Goal: Transaction & Acquisition: Purchase product/service

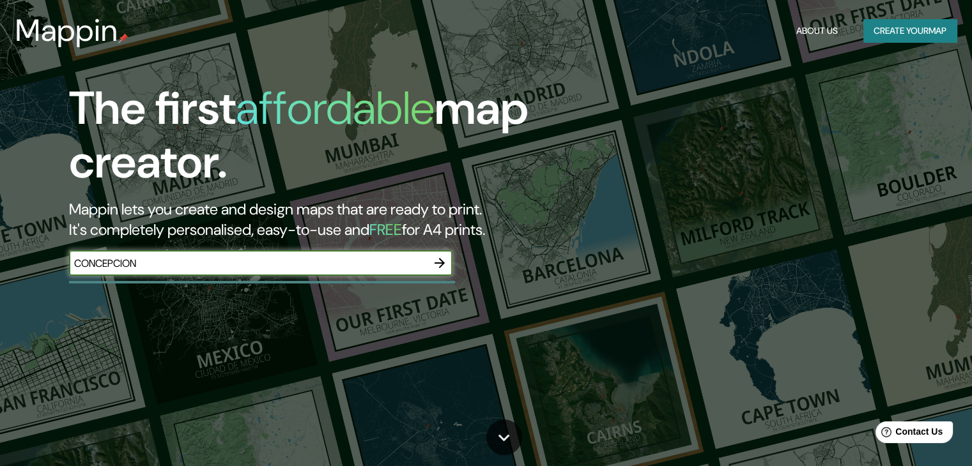
type input "CONCEPCION"
click at [442, 261] on icon "button" at bounding box center [439, 263] width 10 height 10
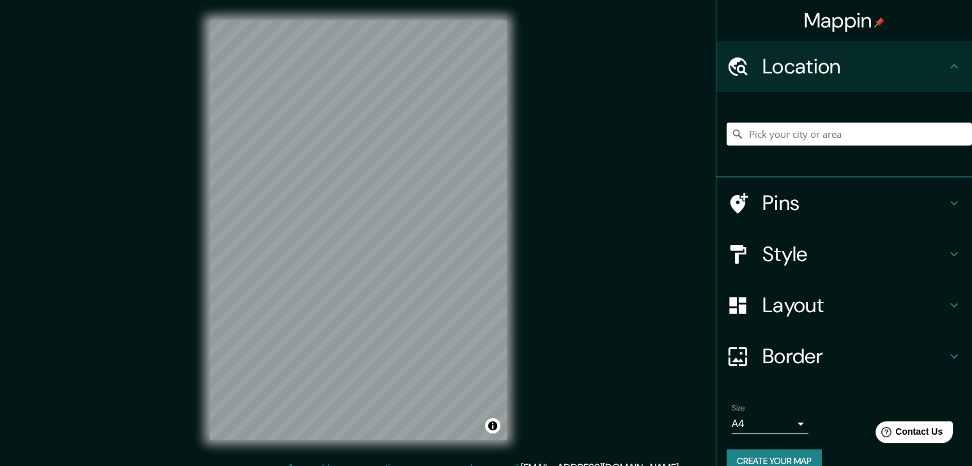
click at [774, 135] on input "Pick your city or area" at bounding box center [848, 134] width 245 height 23
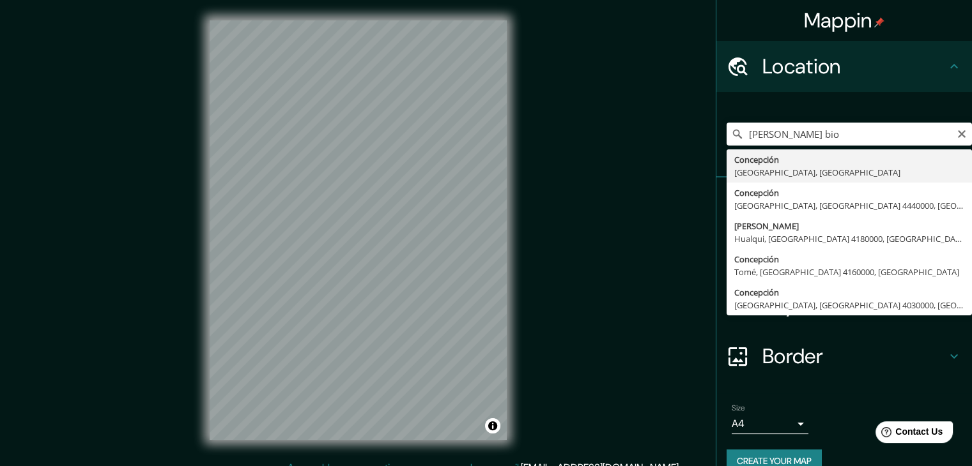
type input "Concepción, Región del Biobío, Chile"
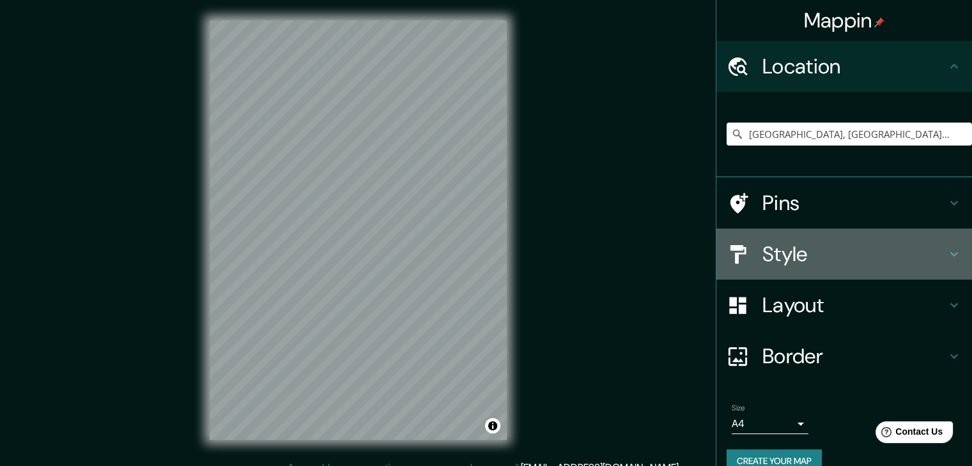
click at [796, 259] on h4 "Style" at bounding box center [854, 255] width 184 height 26
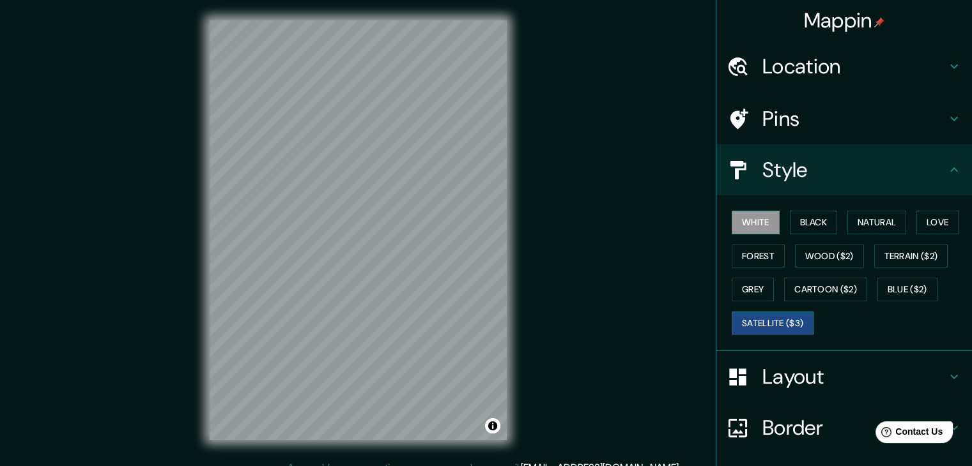
click at [788, 319] on button "Satellite ($3)" at bounding box center [773, 324] width 82 height 24
click at [754, 220] on button "White" at bounding box center [756, 223] width 48 height 24
click at [886, 254] on button "Terrain ($2)" at bounding box center [911, 257] width 74 height 24
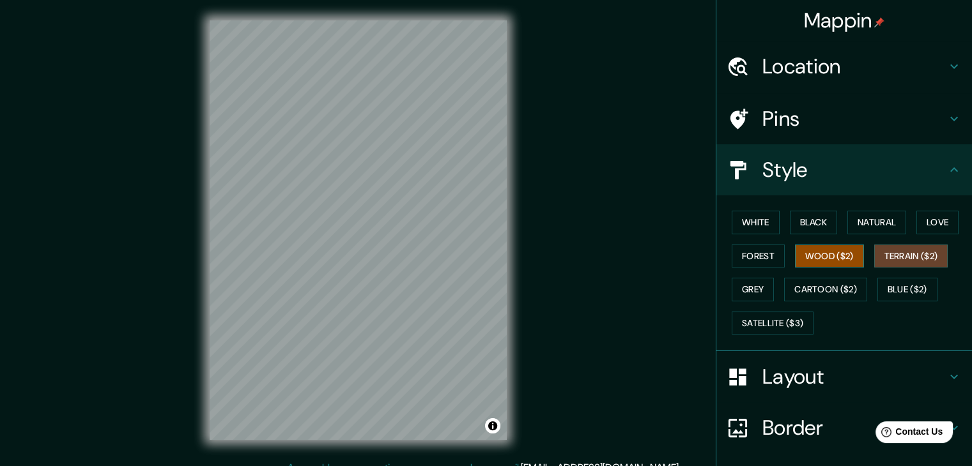
click at [813, 257] on button "Wood ($2)" at bounding box center [829, 257] width 69 height 24
click at [758, 226] on button "White" at bounding box center [756, 223] width 48 height 24
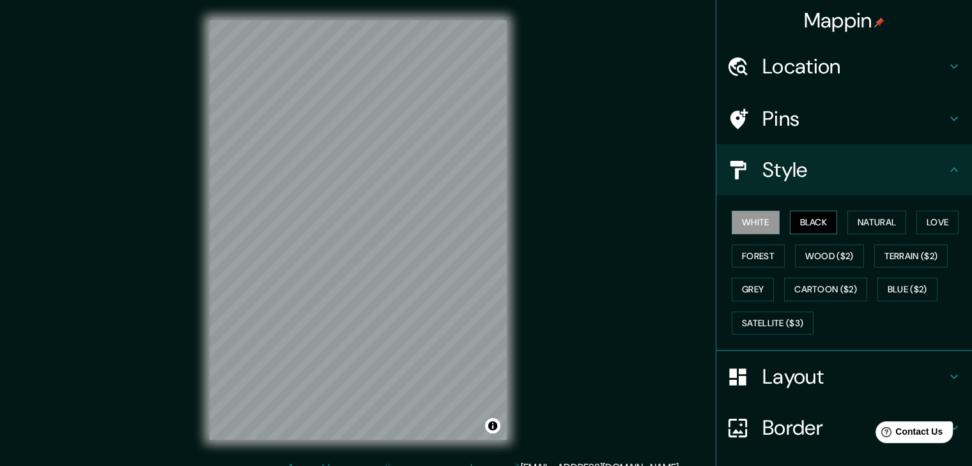
click at [804, 228] on button "Black" at bounding box center [814, 223] width 48 height 24
click at [861, 227] on button "Natural" at bounding box center [876, 223] width 59 height 24
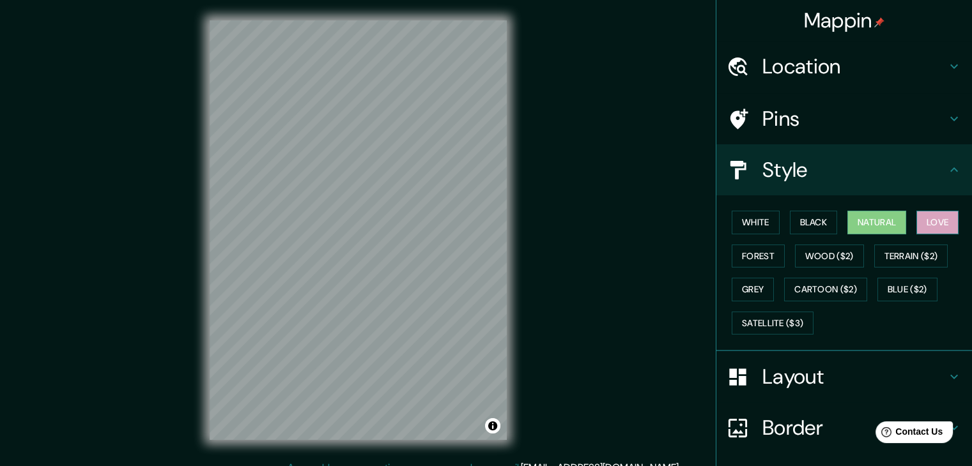
click at [919, 224] on button "Love" at bounding box center [937, 223] width 42 height 24
click at [760, 252] on button "Forest" at bounding box center [758, 257] width 53 height 24
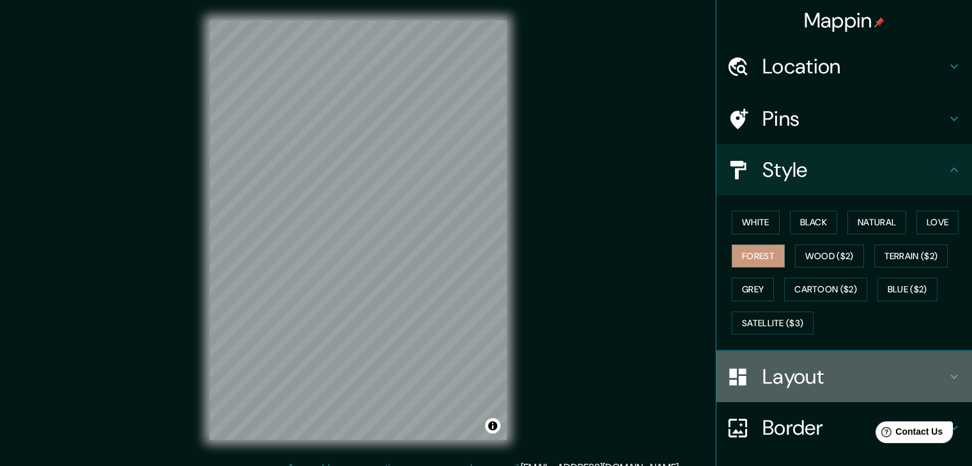
click at [799, 381] on h4 "Layout" at bounding box center [854, 377] width 184 height 26
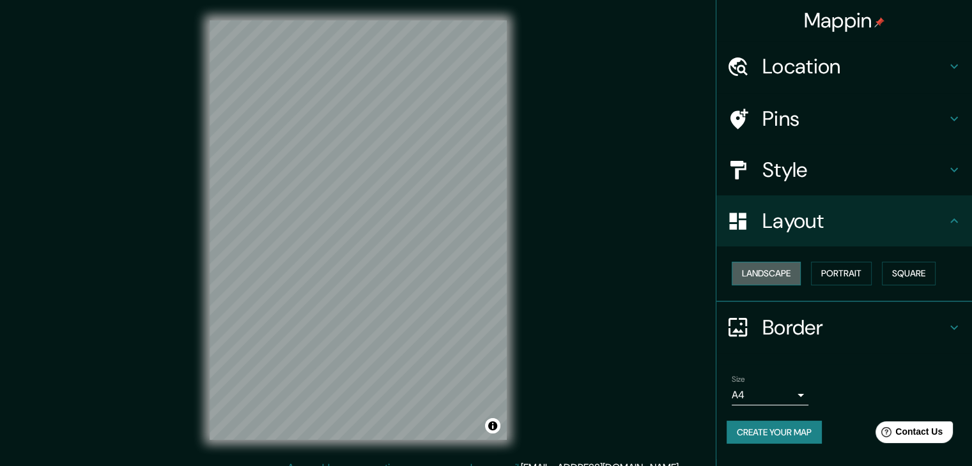
click at [779, 276] on button "Landscape" at bounding box center [766, 274] width 69 height 24
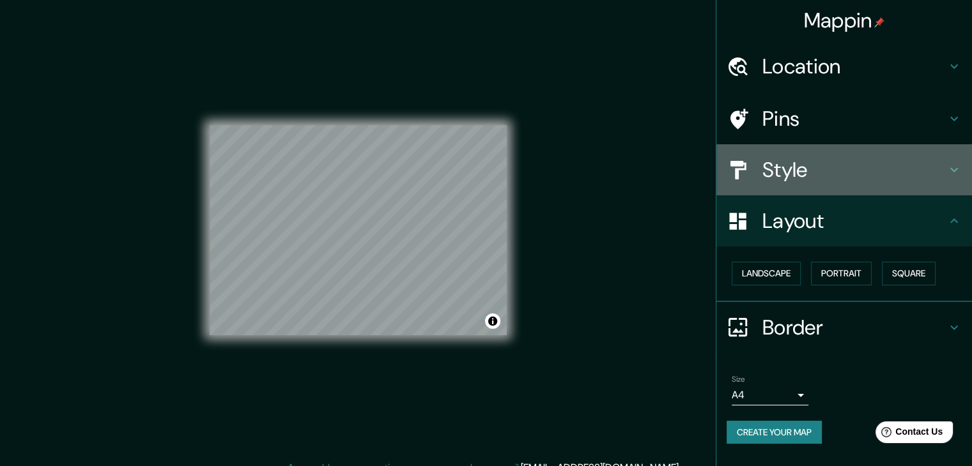
click at [778, 169] on h4 "Style" at bounding box center [854, 170] width 184 height 26
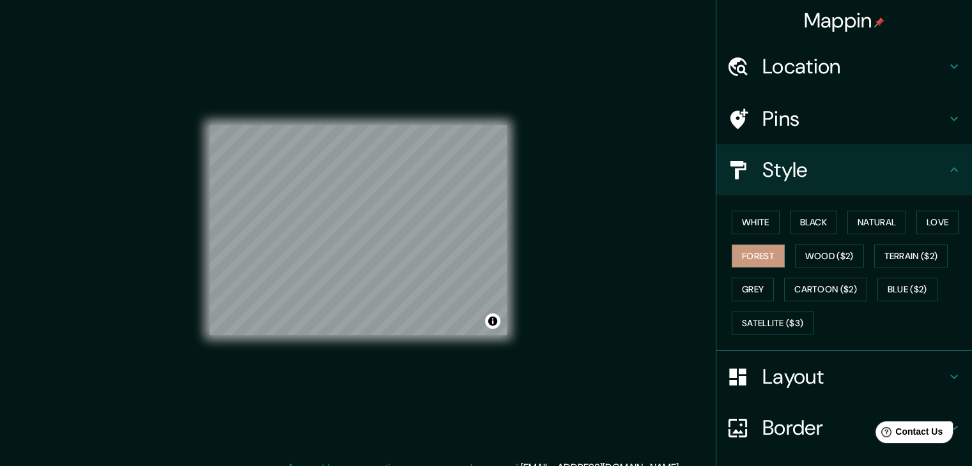
click at [771, 182] on h4 "Style" at bounding box center [854, 170] width 184 height 26
click at [779, 172] on h4 "Style" at bounding box center [854, 170] width 184 height 26
click at [761, 220] on button "White" at bounding box center [756, 223] width 48 height 24
click at [797, 223] on button "Black" at bounding box center [814, 223] width 48 height 24
click at [867, 225] on button "Natural" at bounding box center [876, 223] width 59 height 24
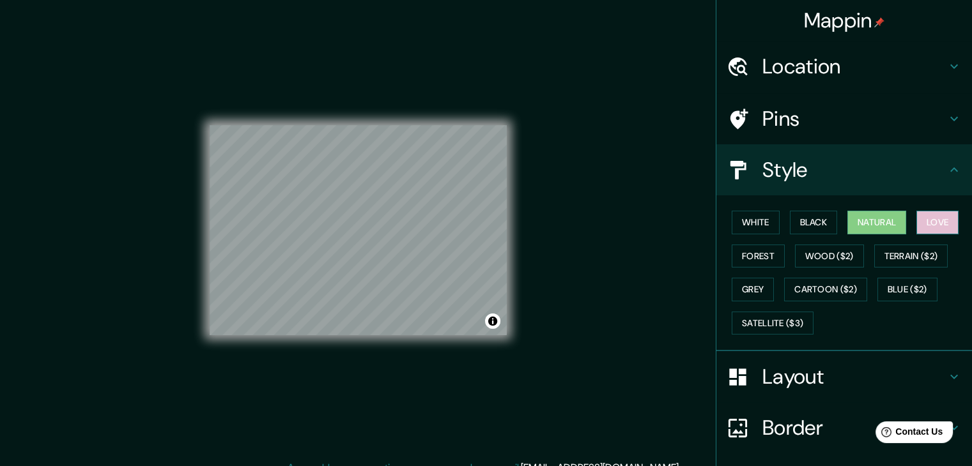
click at [930, 232] on button "Love" at bounding box center [937, 223] width 42 height 24
click at [751, 248] on button "Forest" at bounding box center [758, 257] width 53 height 24
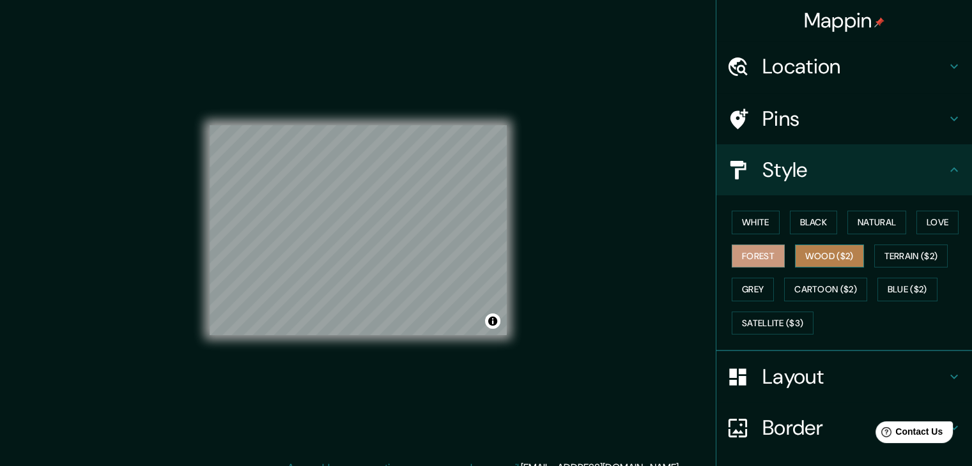
click at [824, 260] on button "Wood ($2)" at bounding box center [829, 257] width 69 height 24
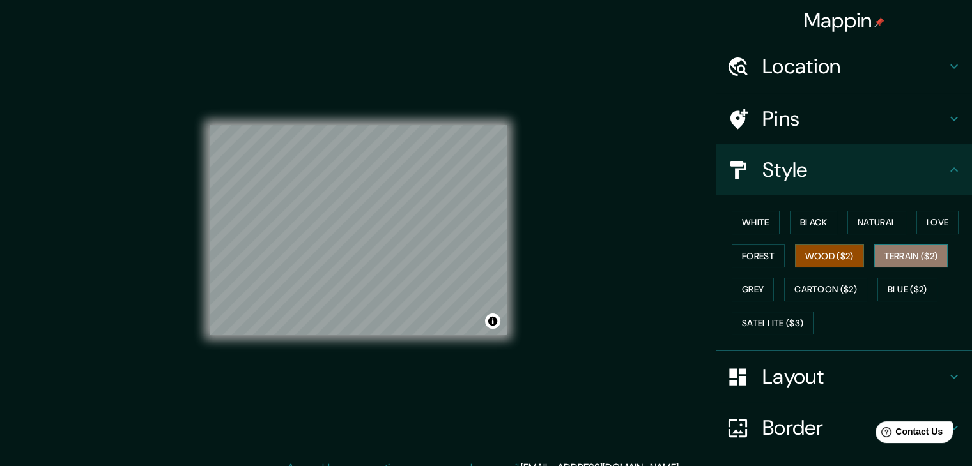
click at [900, 258] on button "Terrain ($2)" at bounding box center [911, 257] width 74 height 24
click at [823, 258] on button "Wood ($2)" at bounding box center [829, 257] width 69 height 24
click at [755, 279] on button "Grey" at bounding box center [753, 290] width 42 height 24
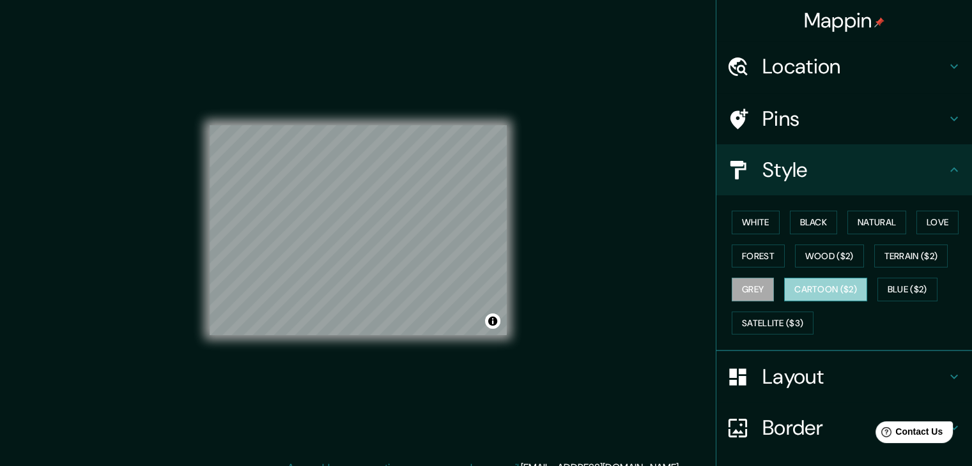
click at [825, 289] on button "Cartoon ($2)" at bounding box center [825, 290] width 83 height 24
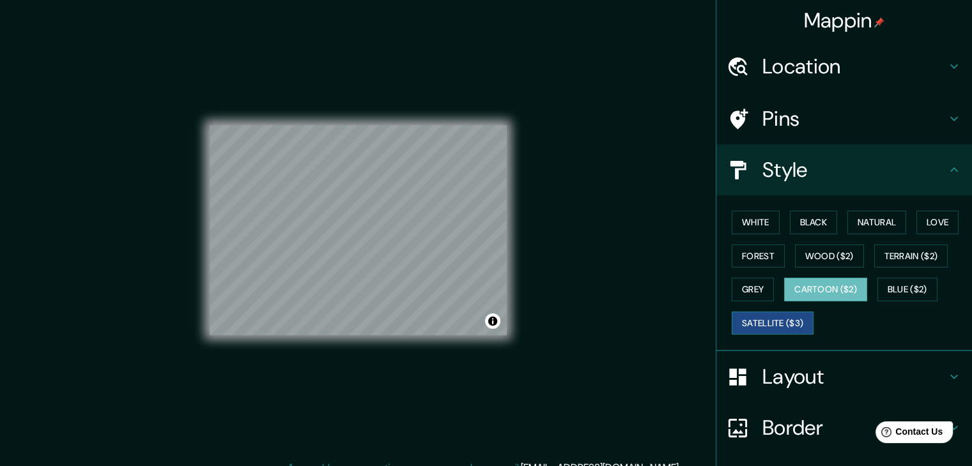
click at [772, 318] on button "Satellite ($3)" at bounding box center [773, 324] width 82 height 24
click at [744, 206] on div "White Black Natural Love Forest Wood ($2) Terrain ($2) Grey Cartoon ($2) Blue (…" at bounding box center [848, 273] width 245 height 134
click at [746, 214] on button "White" at bounding box center [756, 223] width 48 height 24
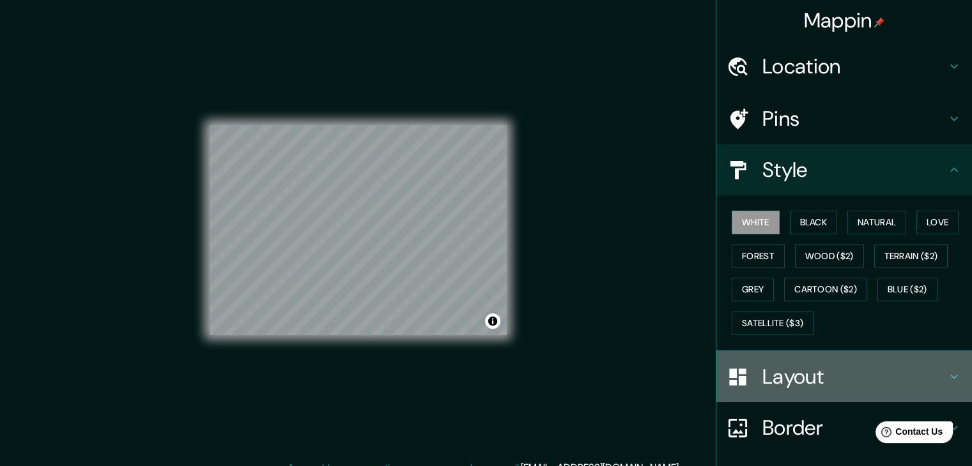
click at [817, 371] on h4 "Layout" at bounding box center [854, 377] width 184 height 26
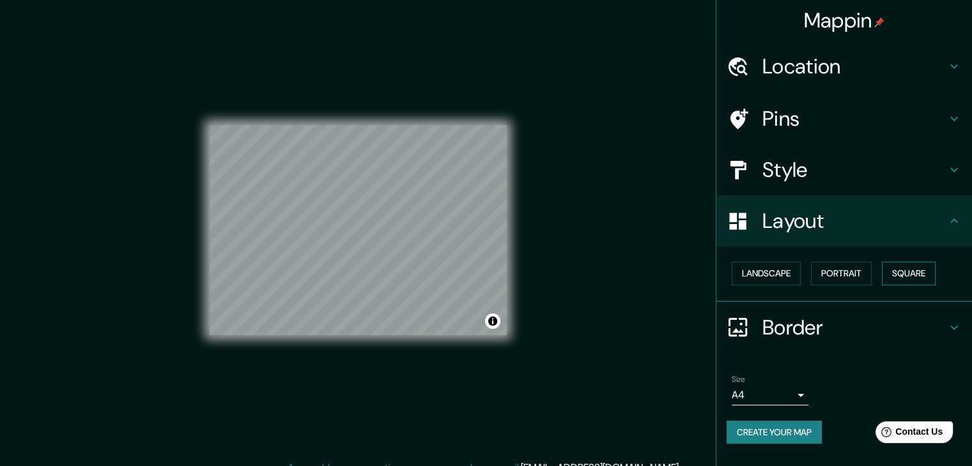
click at [903, 274] on button "Square" at bounding box center [909, 274] width 54 height 24
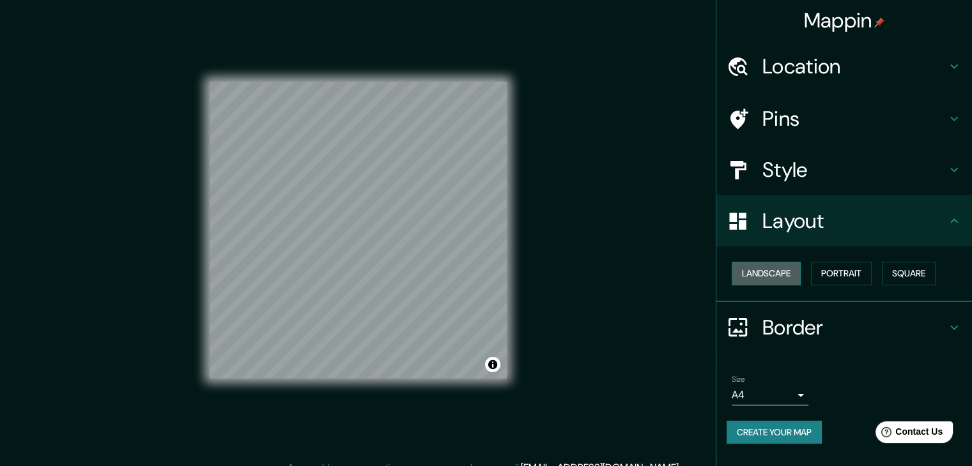
click at [767, 269] on button "Landscape" at bounding box center [766, 274] width 69 height 24
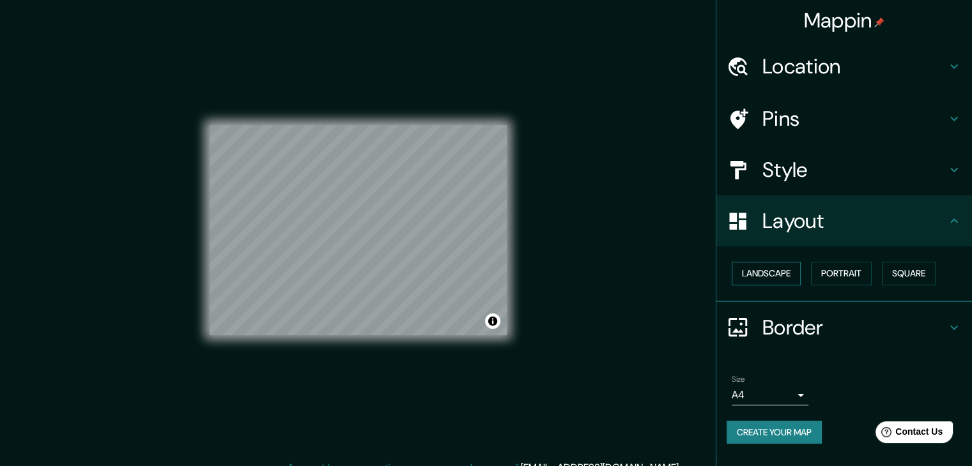
click at [767, 269] on button "Landscape" at bounding box center [766, 274] width 69 height 24
drag, startPoint x: 915, startPoint y: 270, endPoint x: 910, endPoint y: 264, distance: 7.8
click at [915, 270] on button "Square" at bounding box center [909, 274] width 54 height 24
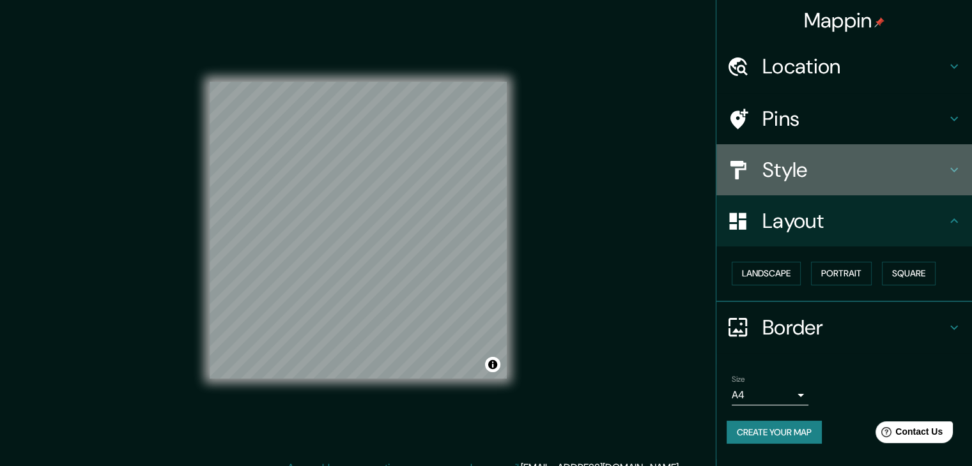
click at [810, 170] on h4 "Style" at bounding box center [854, 170] width 184 height 26
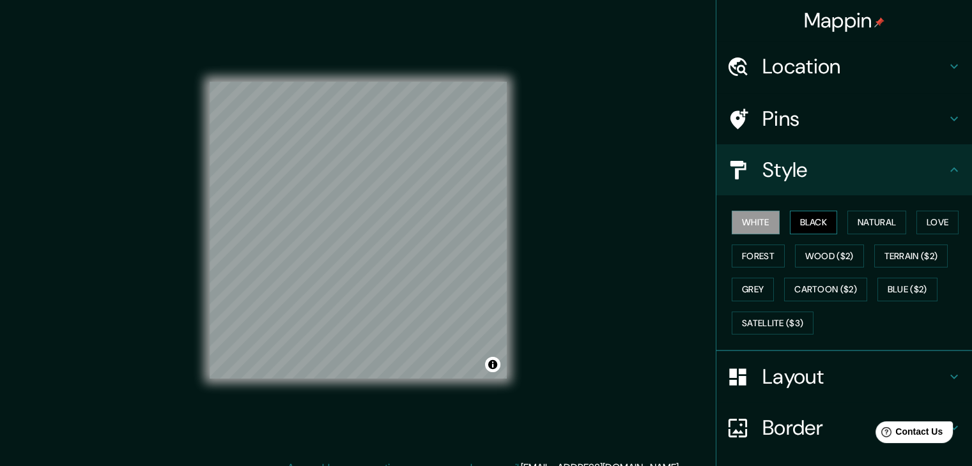
click at [799, 214] on button "Black" at bounding box center [814, 223] width 48 height 24
click at [874, 228] on button "Natural" at bounding box center [876, 223] width 59 height 24
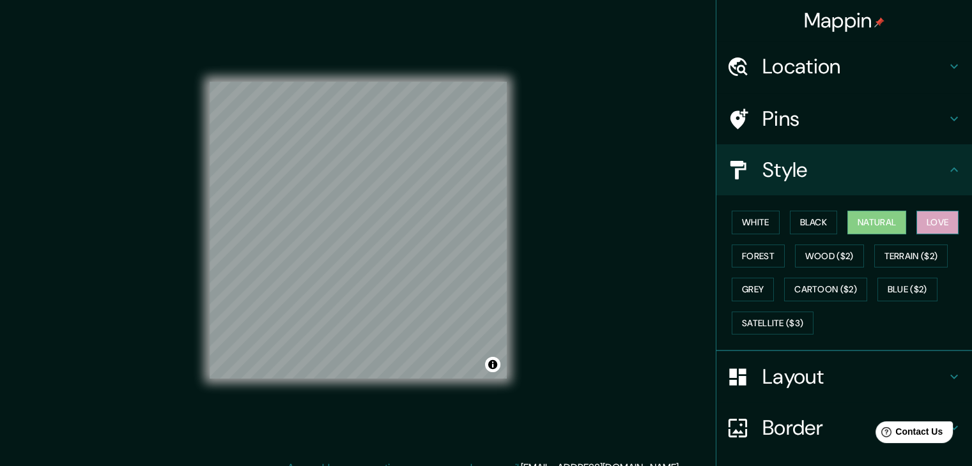
click at [926, 224] on button "Love" at bounding box center [937, 223] width 42 height 24
click at [746, 249] on button "Forest" at bounding box center [758, 257] width 53 height 24
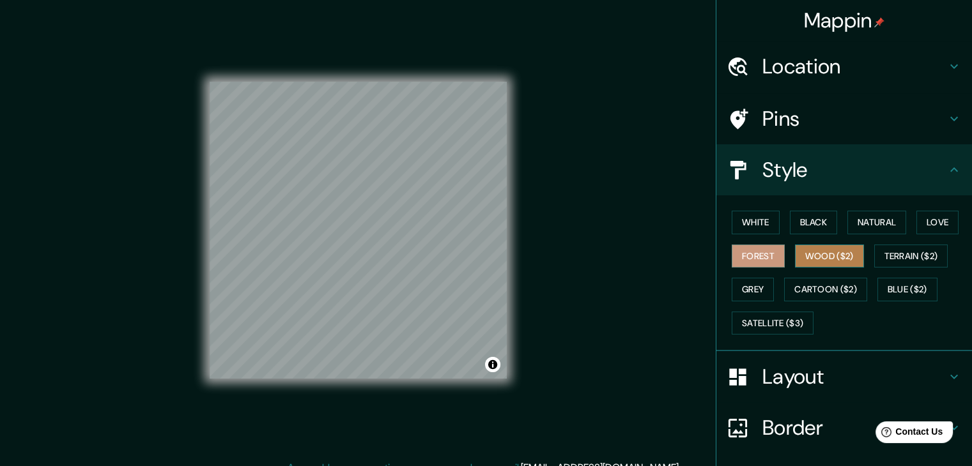
click at [795, 262] on button "Wood ($2)" at bounding box center [829, 257] width 69 height 24
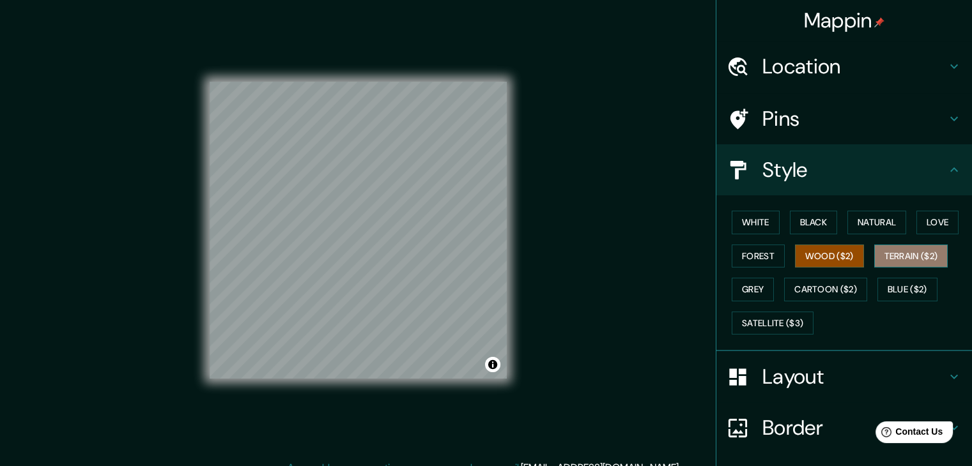
click at [903, 254] on button "Terrain ($2)" at bounding box center [911, 257] width 74 height 24
click at [760, 288] on button "Grey" at bounding box center [753, 290] width 42 height 24
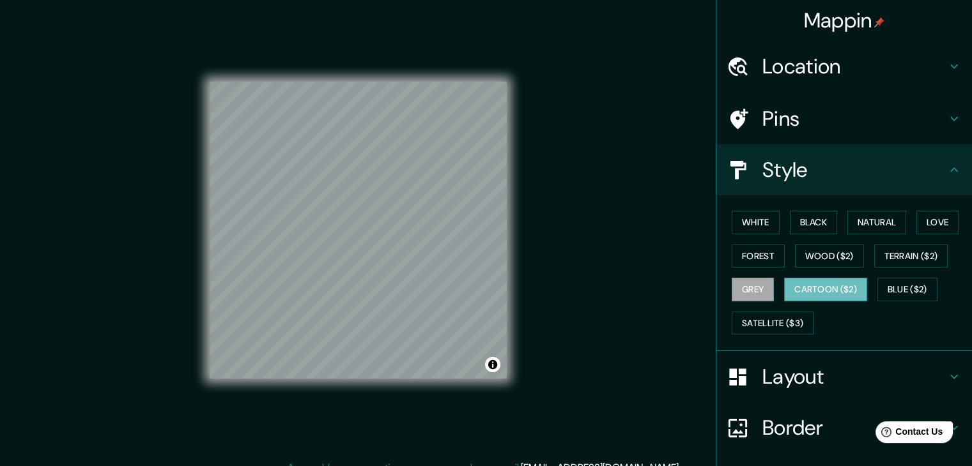
click at [810, 283] on button "Cartoon ($2)" at bounding box center [825, 290] width 83 height 24
click at [883, 292] on button "Blue ($2)" at bounding box center [907, 290] width 60 height 24
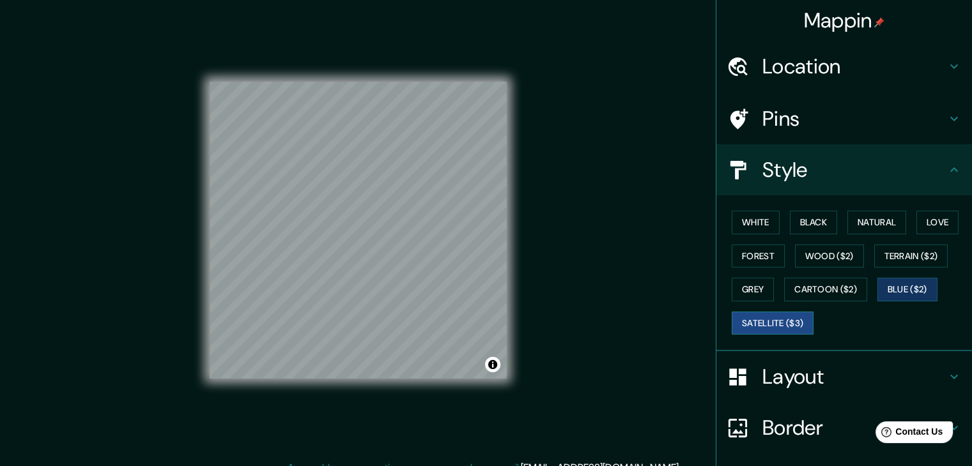
click at [790, 318] on button "Satellite ($3)" at bounding box center [773, 324] width 82 height 24
click at [807, 286] on button "Cartoon ($2)" at bounding box center [825, 290] width 83 height 24
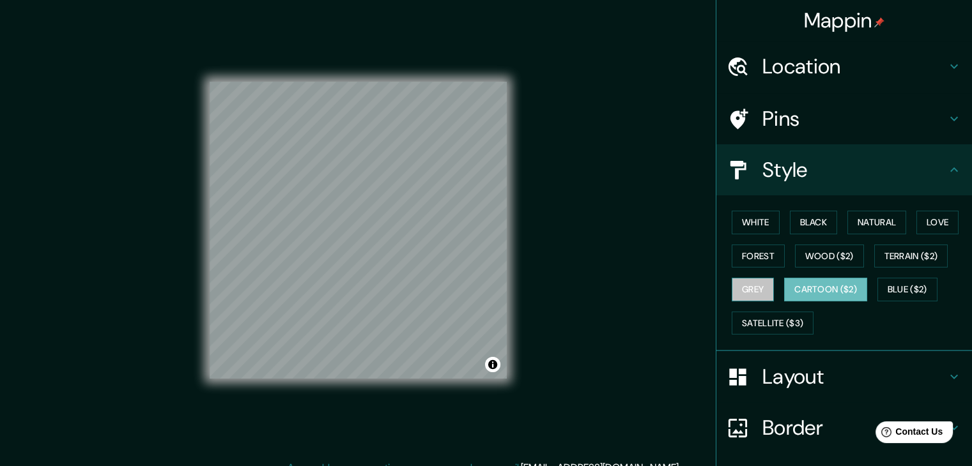
click at [743, 286] on button "Grey" at bounding box center [753, 290] width 42 height 24
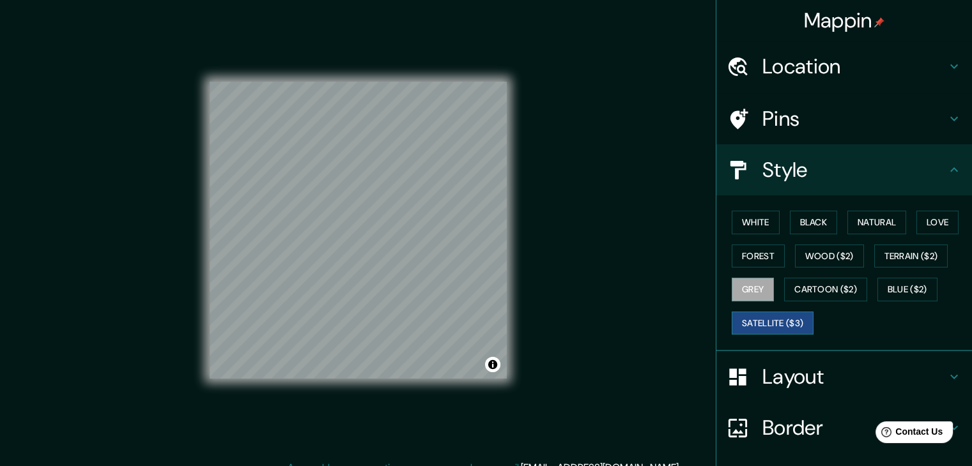
click at [767, 323] on button "Satellite ($3)" at bounding box center [773, 324] width 82 height 24
